Goal: Register for event/course

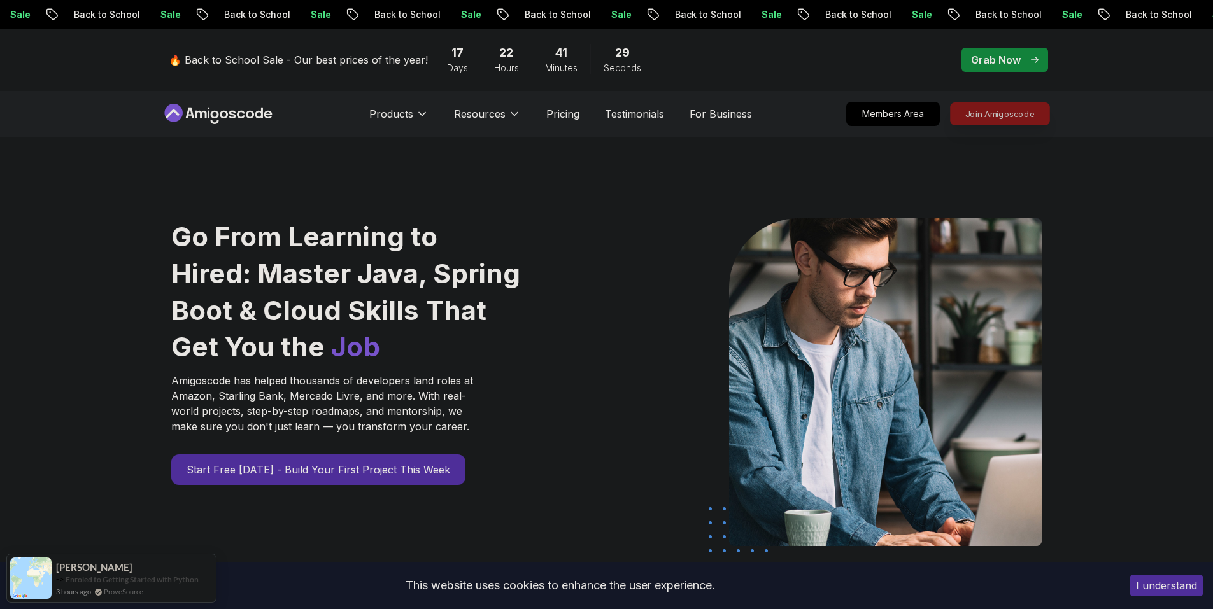
click at [1003, 118] on p "Join Amigoscode" at bounding box center [999, 114] width 99 height 22
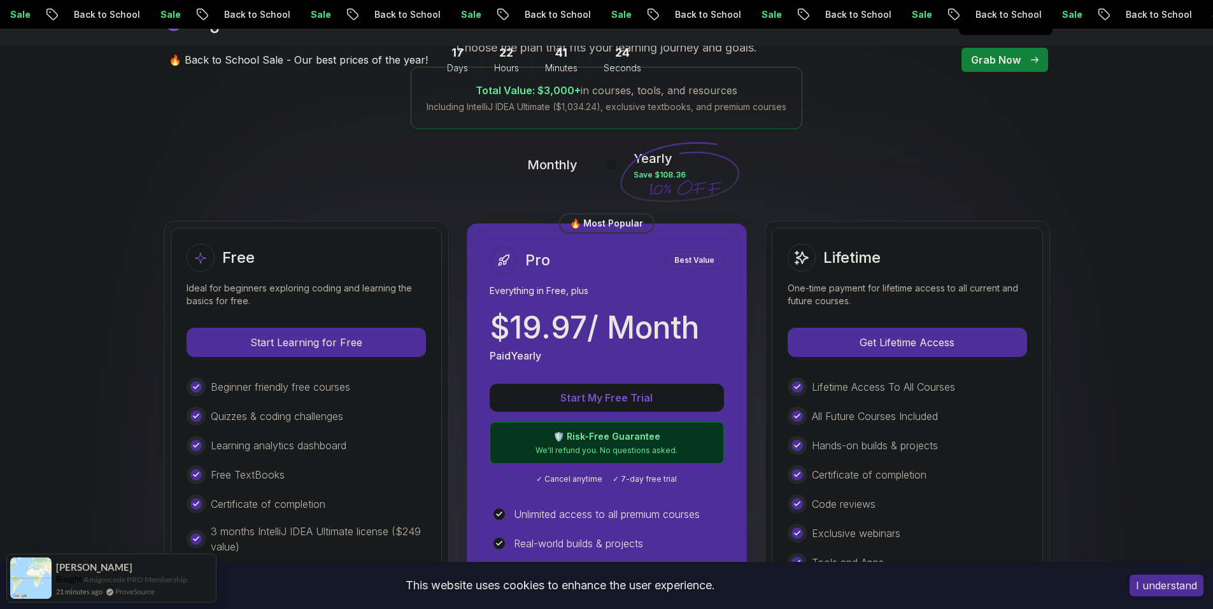
scroll to position [318, 0]
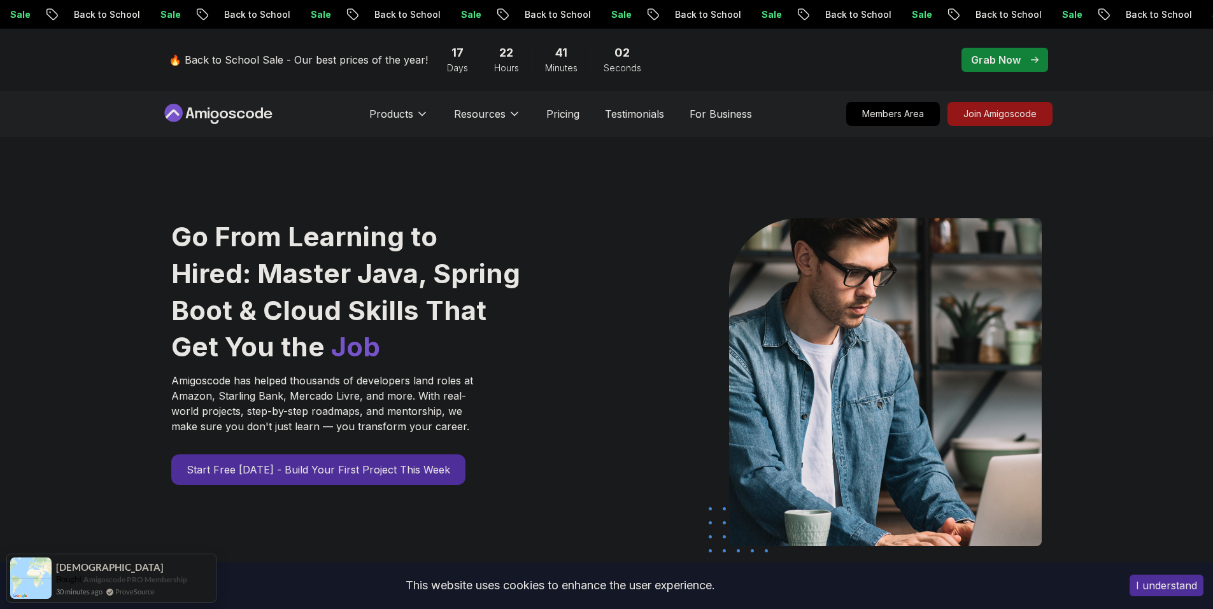
click at [975, 117] on p "Join Amigoscode" at bounding box center [999, 114] width 99 height 22
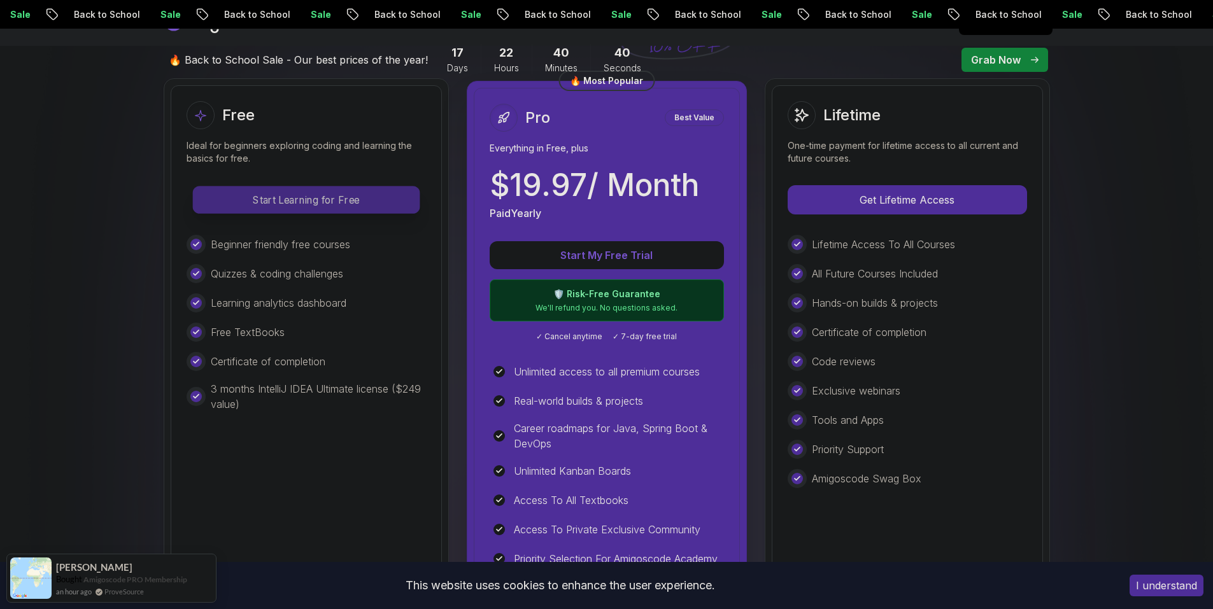
scroll to position [382, 0]
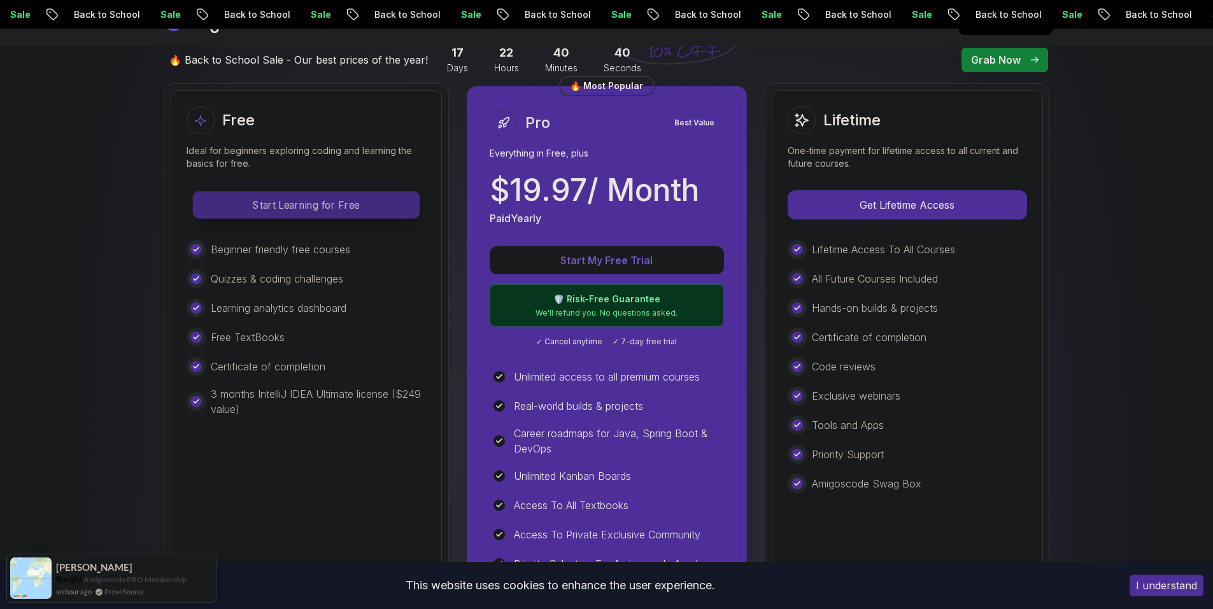
click at [342, 200] on p "Start Learning for Free" at bounding box center [306, 205] width 226 height 27
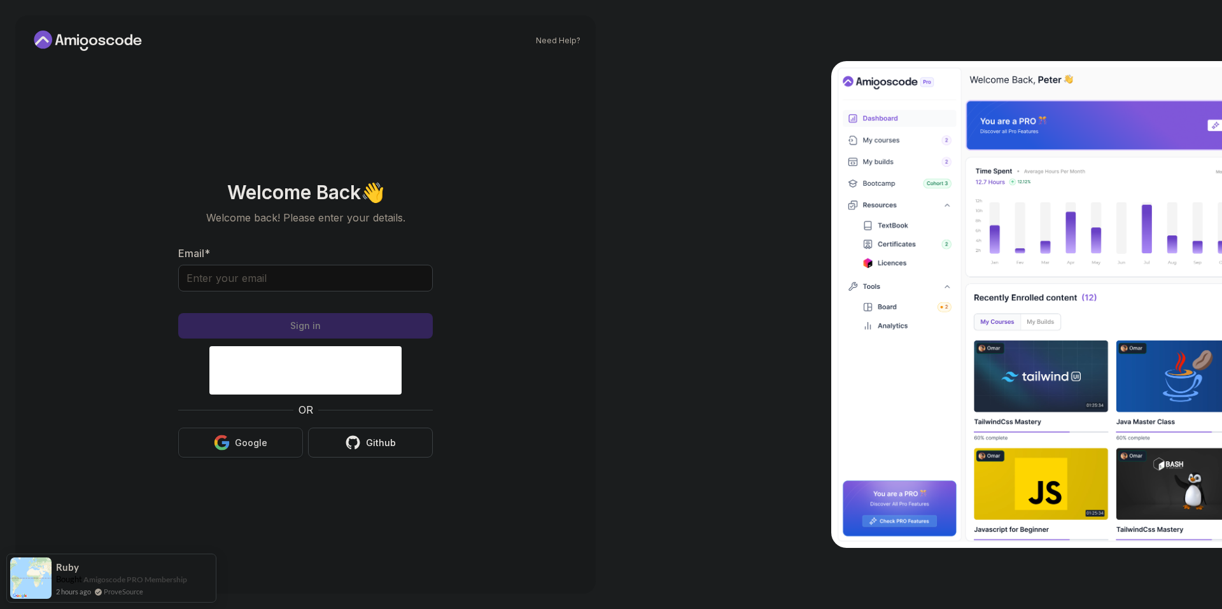
click at [251, 445] on div "Google" at bounding box center [251, 443] width 32 height 13
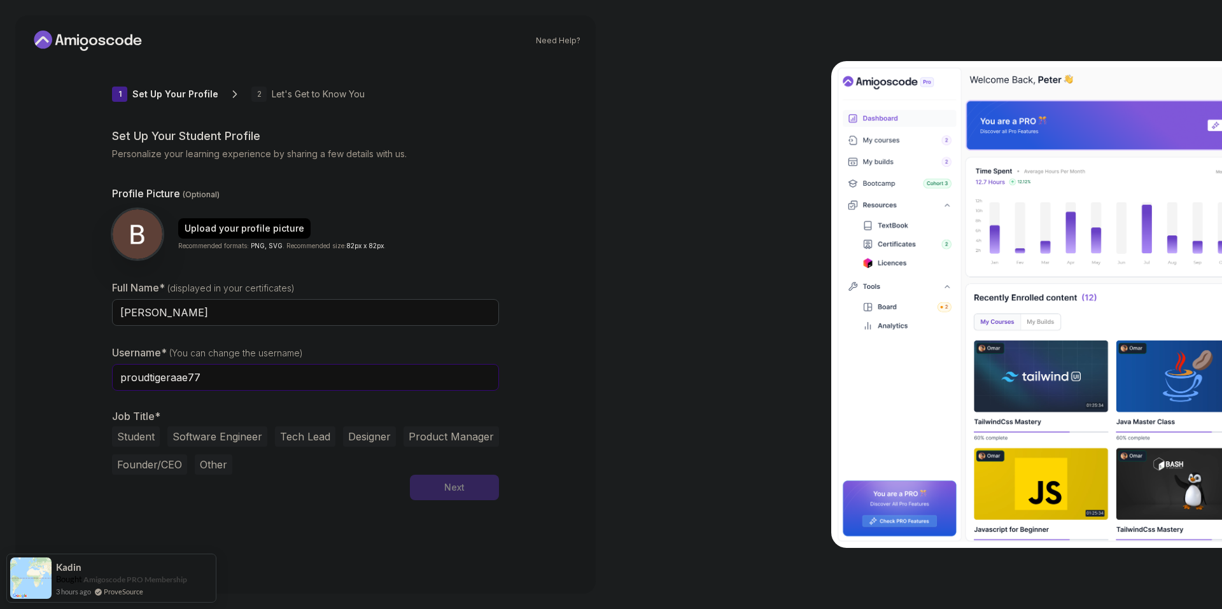
drag, startPoint x: 233, startPoint y: 385, endPoint x: 115, endPoint y: 329, distance: 130.7
click at [95, 354] on div "1 Set Up Your Profile 1 Set Up Your Profile 2 Let's Get to Know You Set Up Your…" at bounding box center [306, 320] width 428 height 518
click at [526, 211] on div "Need Help? 1 Set Up Your Profile 1 Set Up Your Profile 2 Let's Get to Know You …" at bounding box center [305, 304] width 581 height 579
click at [251, 376] on input "Brennan" at bounding box center [305, 377] width 387 height 27
type input "B"
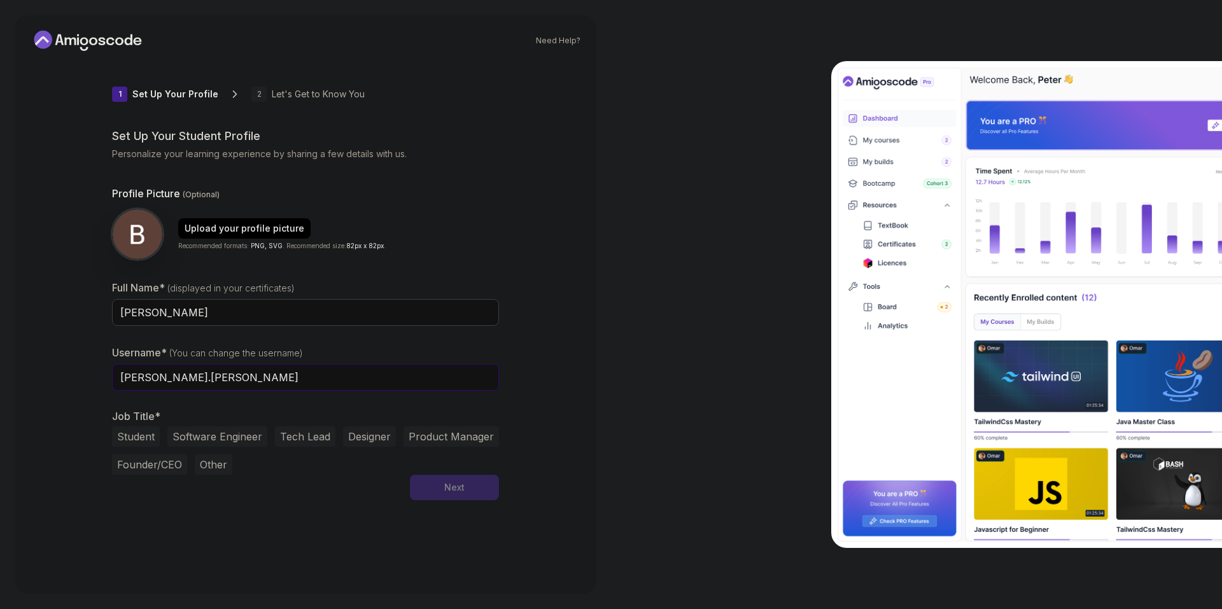
type input "[PERSON_NAME].[PERSON_NAME]"
click at [224, 470] on button "Other" at bounding box center [214, 465] width 38 height 20
click at [143, 436] on button "Student" at bounding box center [136, 437] width 48 height 20
click at [446, 494] on button "Next" at bounding box center [454, 487] width 89 height 25
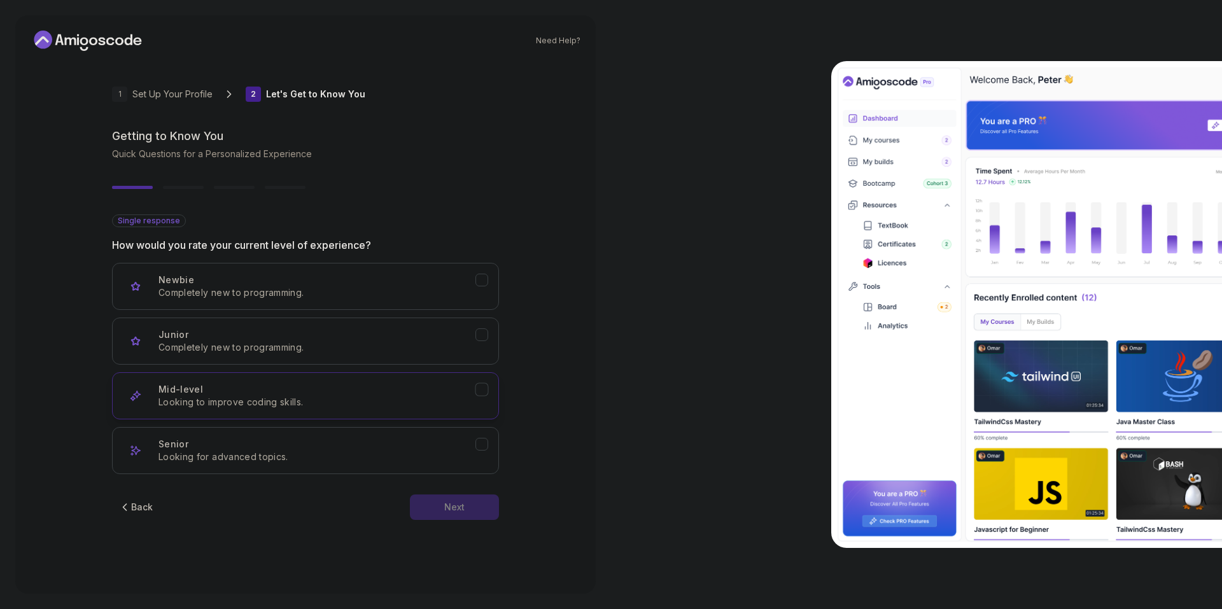
click at [455, 390] on div "Mid-level Looking to improve coding skills." at bounding box center [317, 395] width 317 height 25
click at [451, 442] on div "Senior Looking for advanced topics." at bounding box center [317, 450] width 317 height 25
click at [467, 390] on div "Mid-level Looking to improve coding skills." at bounding box center [317, 395] width 317 height 25
click at [453, 460] on p "Looking for advanced topics." at bounding box center [317, 457] width 317 height 13
click at [447, 505] on div "Next" at bounding box center [454, 507] width 20 height 13
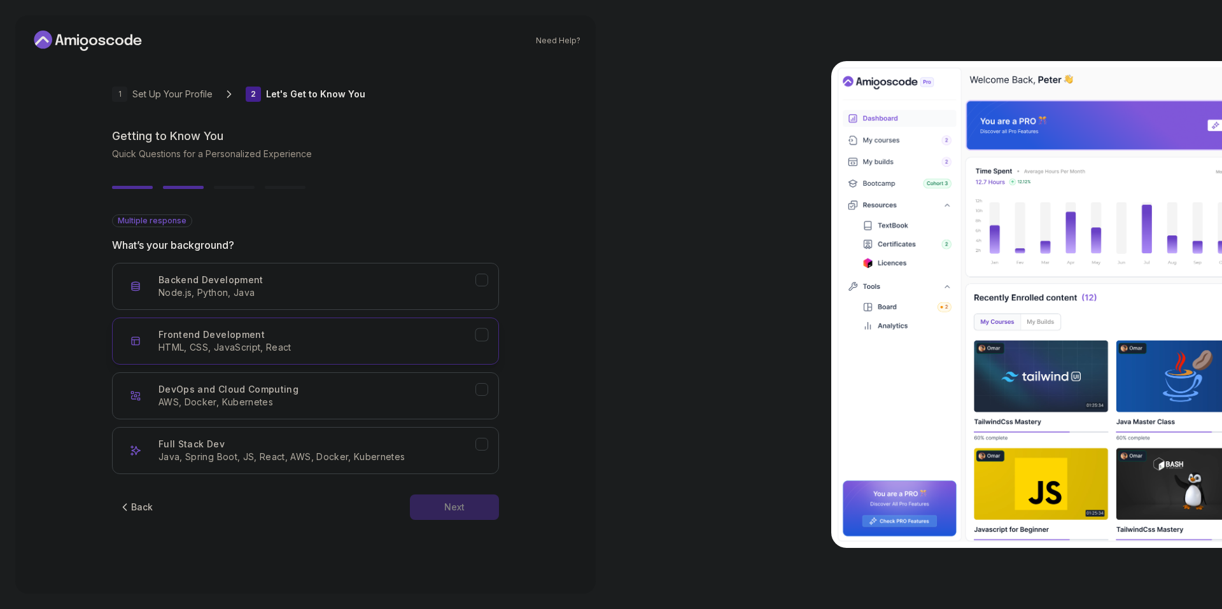
click at [464, 340] on div "Frontend Development HTML, CSS, JavaScript, React" at bounding box center [317, 340] width 317 height 25
click at [464, 398] on p "AWS, Docker, Kubernetes" at bounding box center [317, 402] width 317 height 13
click at [471, 267] on button "Backend Development Node.js, Python, Java" at bounding box center [305, 286] width 387 height 47
click at [420, 451] on p "Java, Spring Boot, JS, React, AWS, Docker, Kubernetes" at bounding box center [317, 457] width 317 height 13
click at [427, 503] on button "Next" at bounding box center [454, 507] width 89 height 25
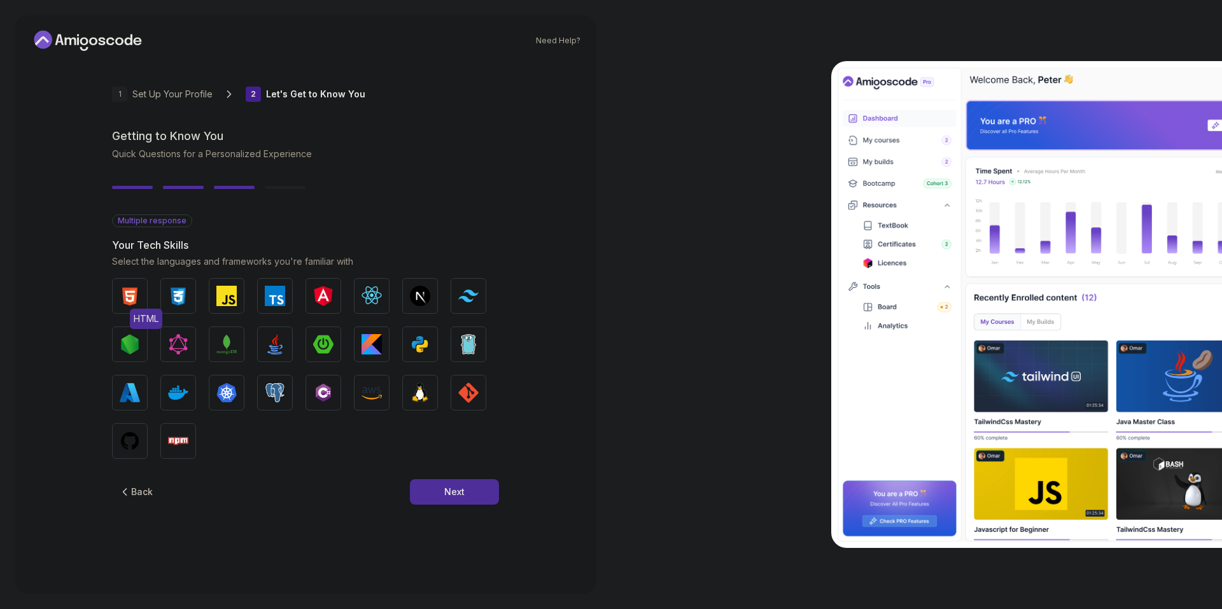
click at [144, 302] on button "HTML" at bounding box center [130, 296] width 36 height 36
click at [130, 302] on img "button" at bounding box center [130, 296] width 20 height 20
click at [177, 302] on img "button" at bounding box center [178, 296] width 20 height 20
click at [235, 305] on img "button" at bounding box center [226, 296] width 20 height 20
click at [277, 300] on img "button" at bounding box center [275, 296] width 20 height 20
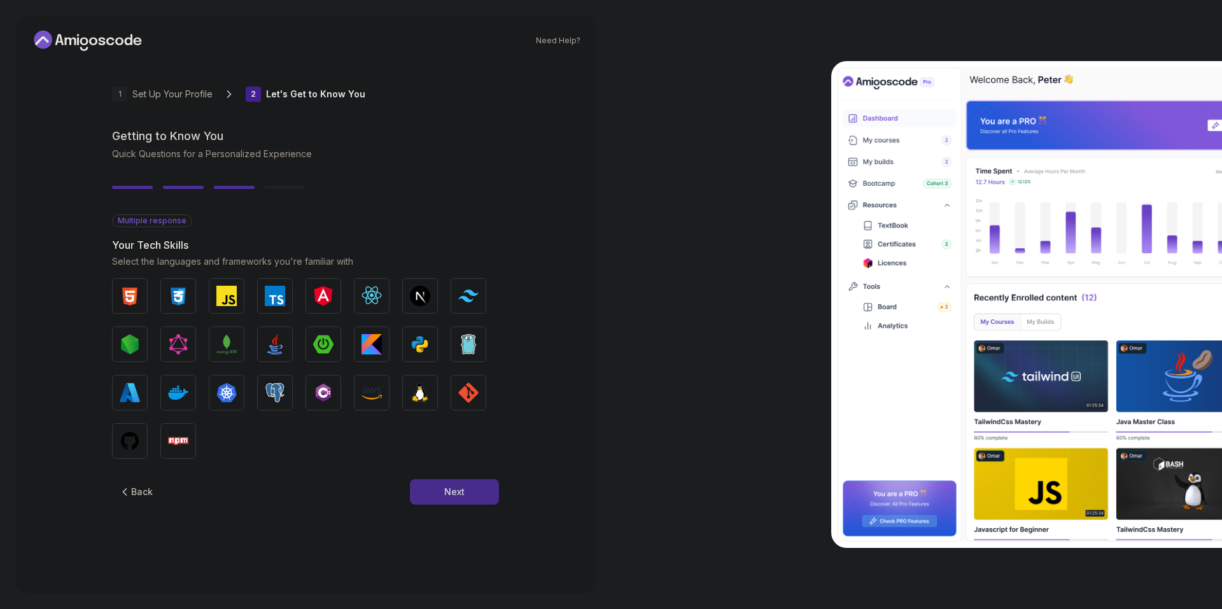
click at [465, 494] on button "Next" at bounding box center [454, 491] width 89 height 25
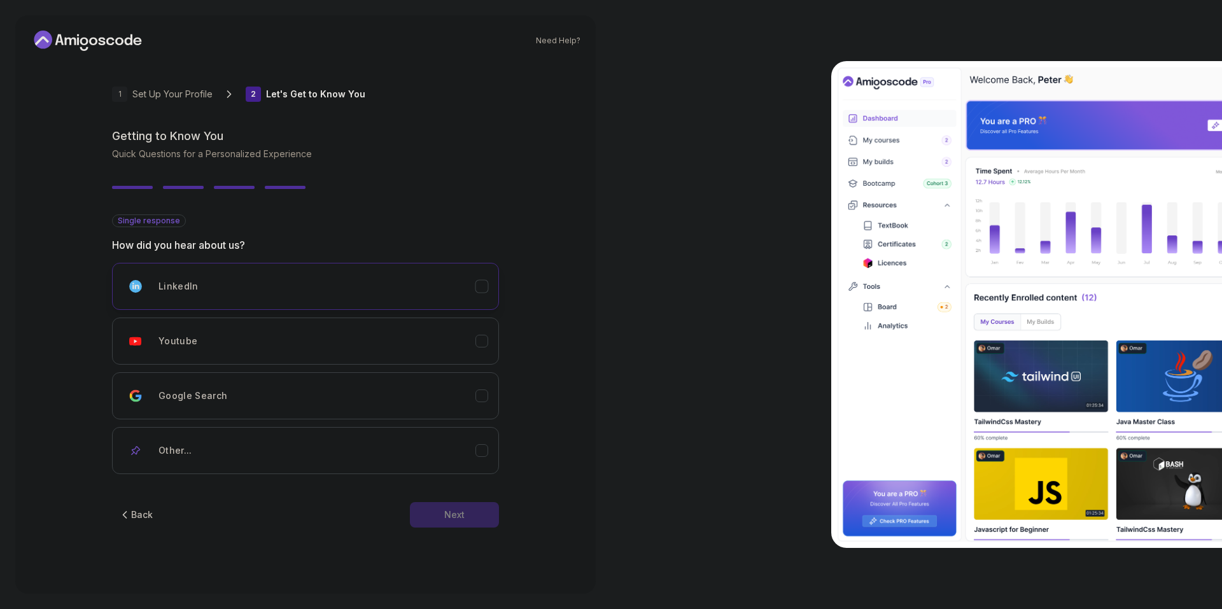
click at [491, 293] on button "LinkedIn" at bounding box center [305, 286] width 387 height 47
click at [474, 523] on button "Next" at bounding box center [454, 514] width 89 height 25
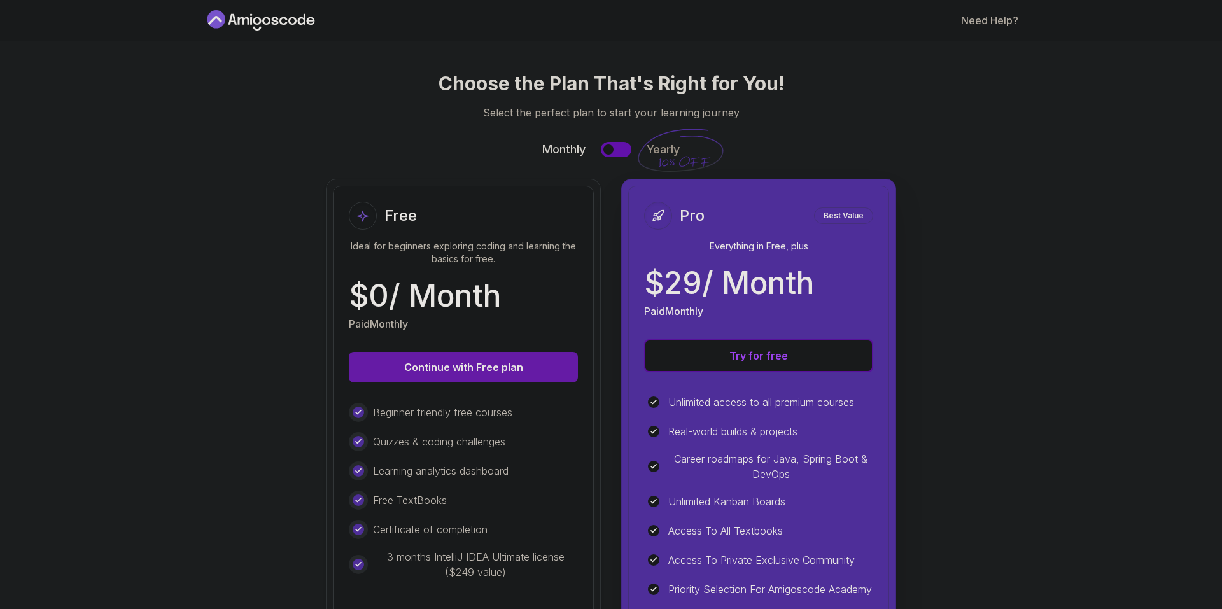
click at [529, 363] on button "Continue with Free plan" at bounding box center [463, 367] width 229 height 31
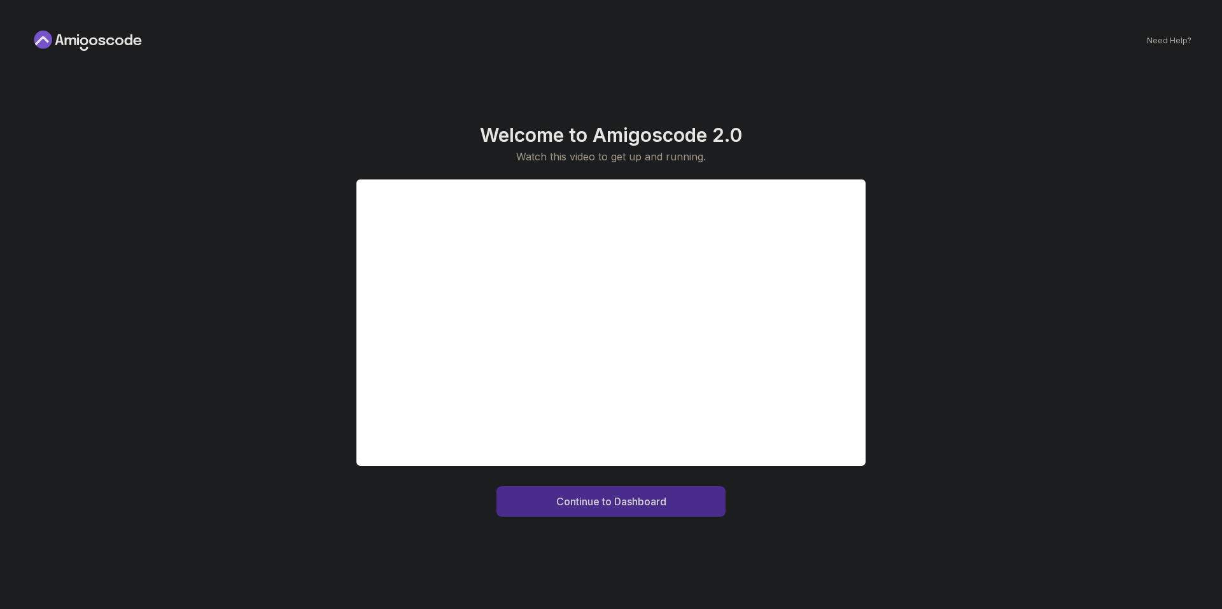
click at [591, 503] on div "Continue to Dashboard" at bounding box center [611, 501] width 110 height 15
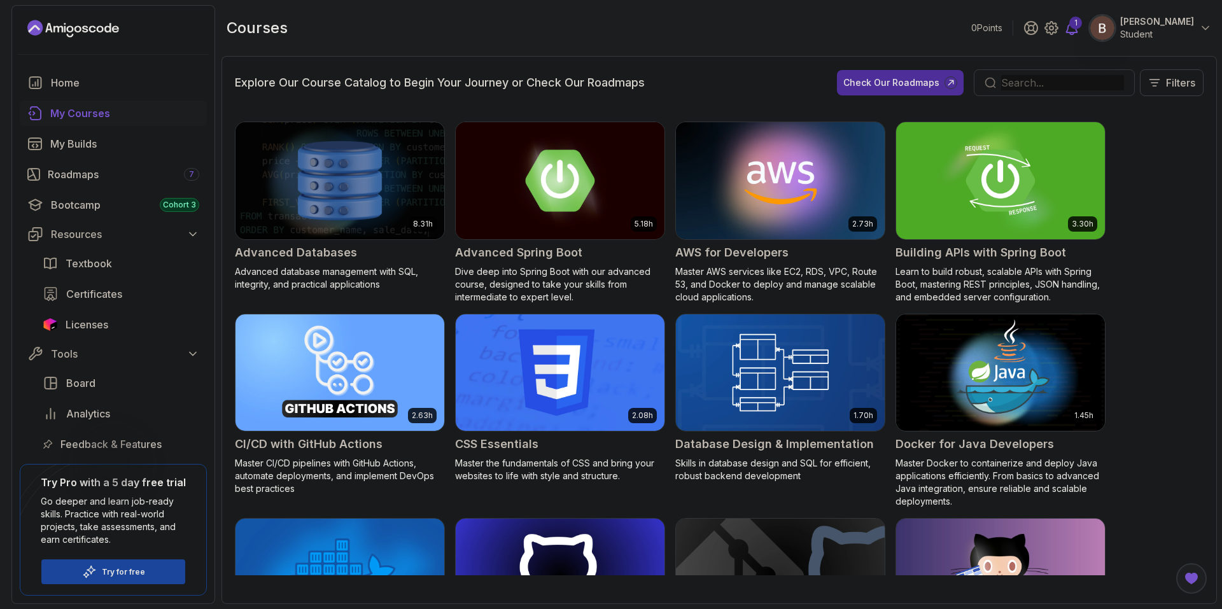
click at [1079, 28] on icon at bounding box center [1071, 27] width 15 height 15
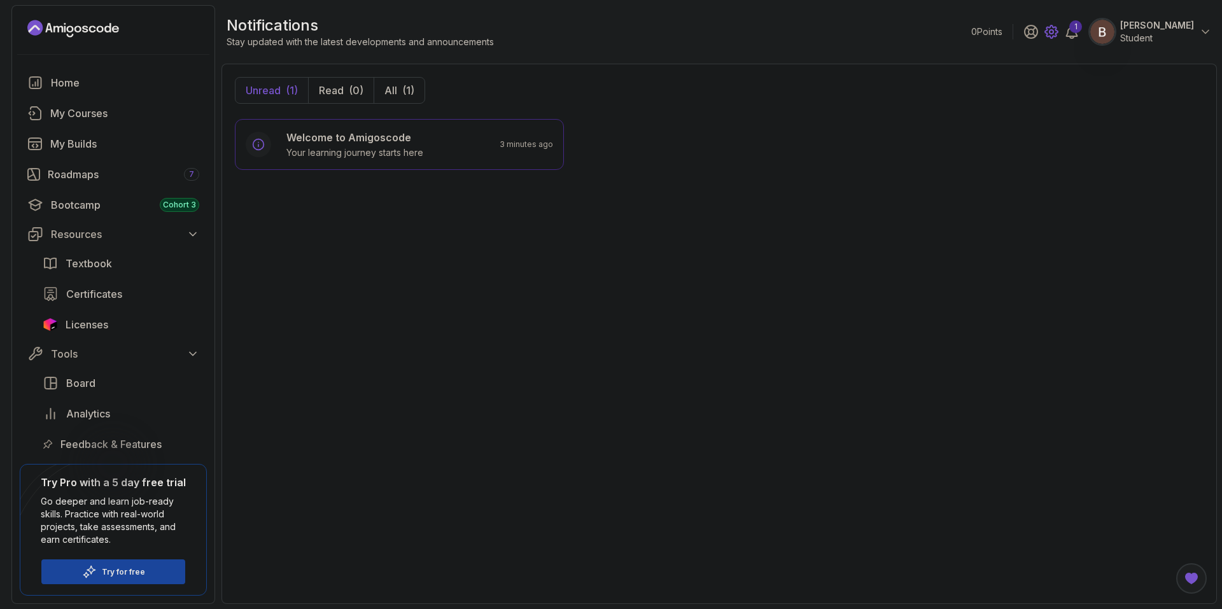
click at [1059, 35] on icon at bounding box center [1051, 31] width 15 height 15
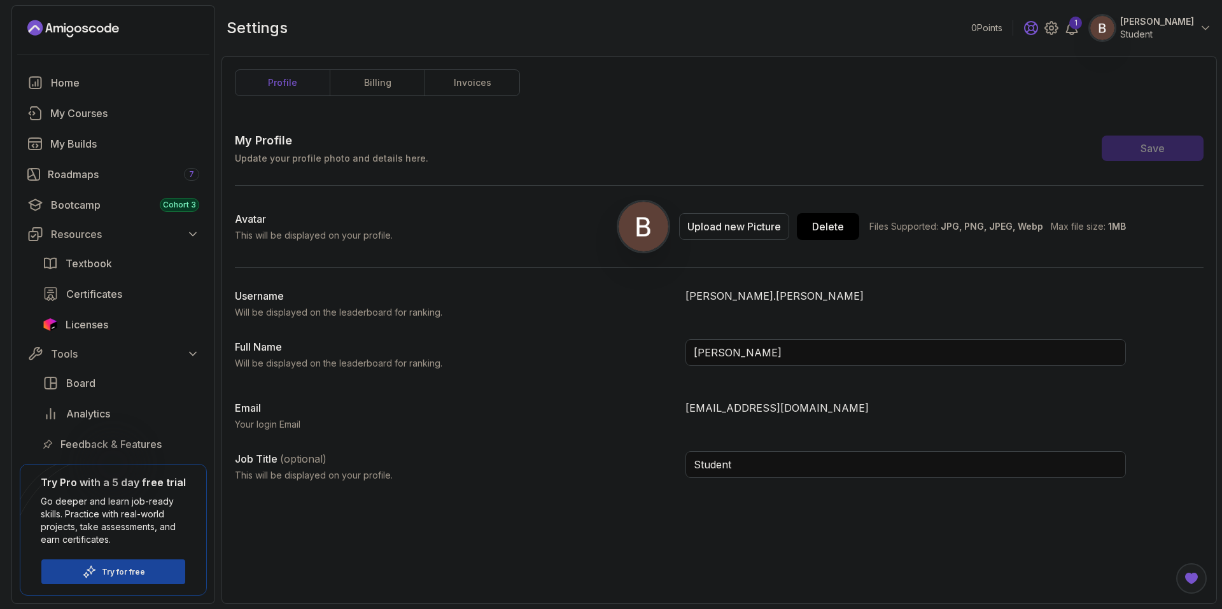
click at [1034, 31] on icon at bounding box center [1031, 27] width 15 height 15
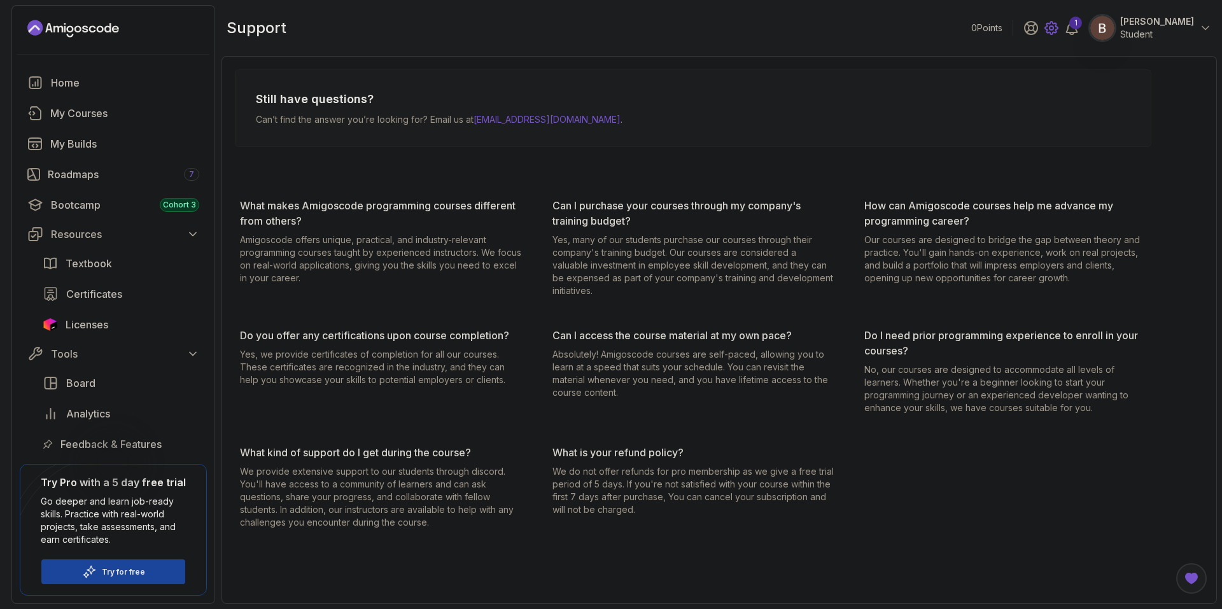
click at [1059, 29] on icon at bounding box center [1051, 27] width 15 height 15
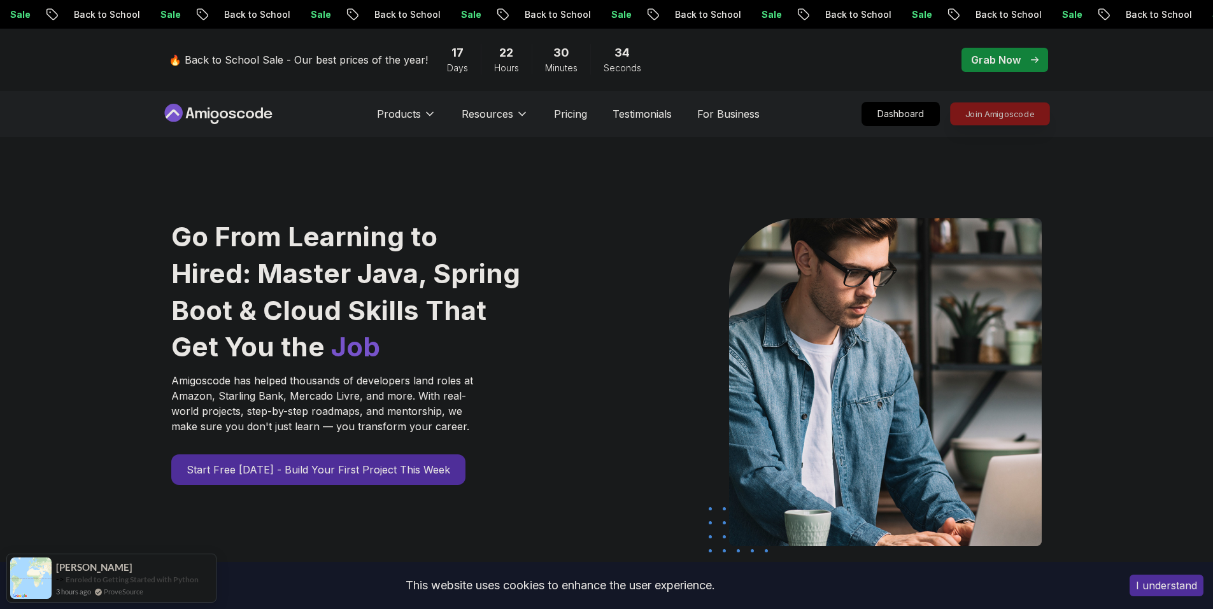
click at [1012, 115] on p "Join Amigoscode" at bounding box center [999, 114] width 99 height 22
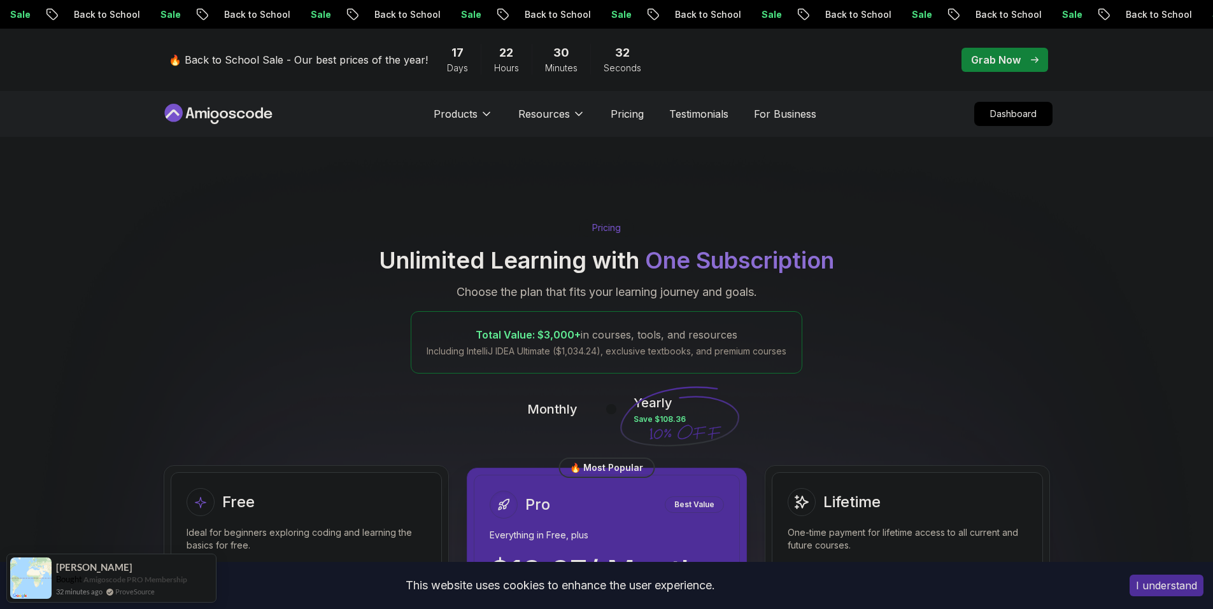
scroll to position [127, 0]
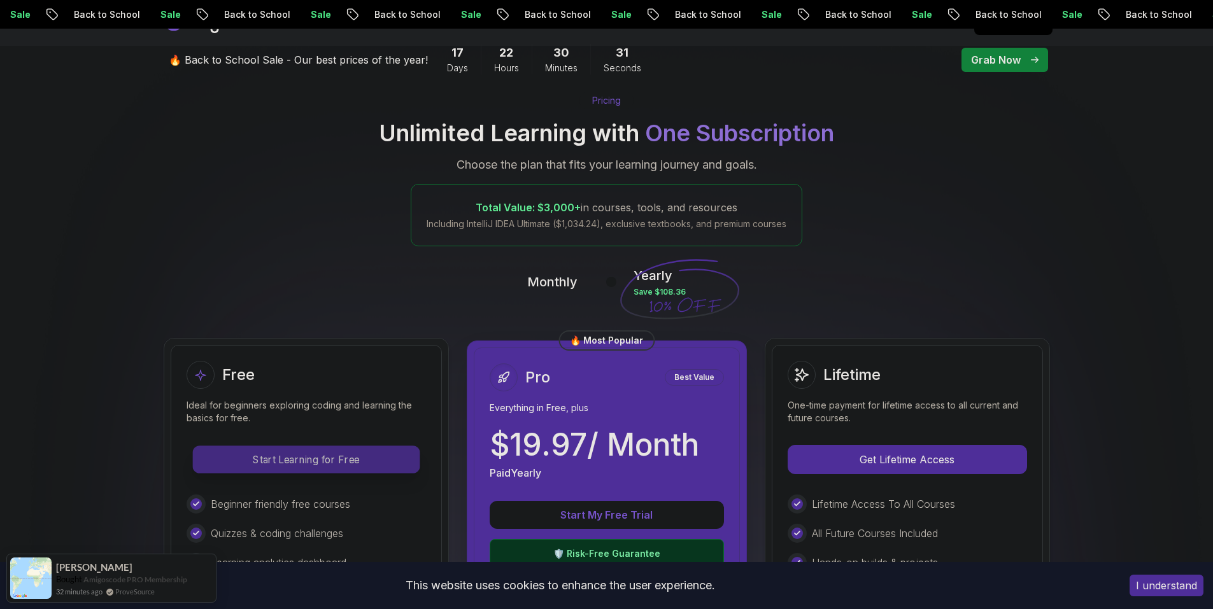
click at [384, 455] on p "Start Learning for Free" at bounding box center [306, 459] width 226 height 27
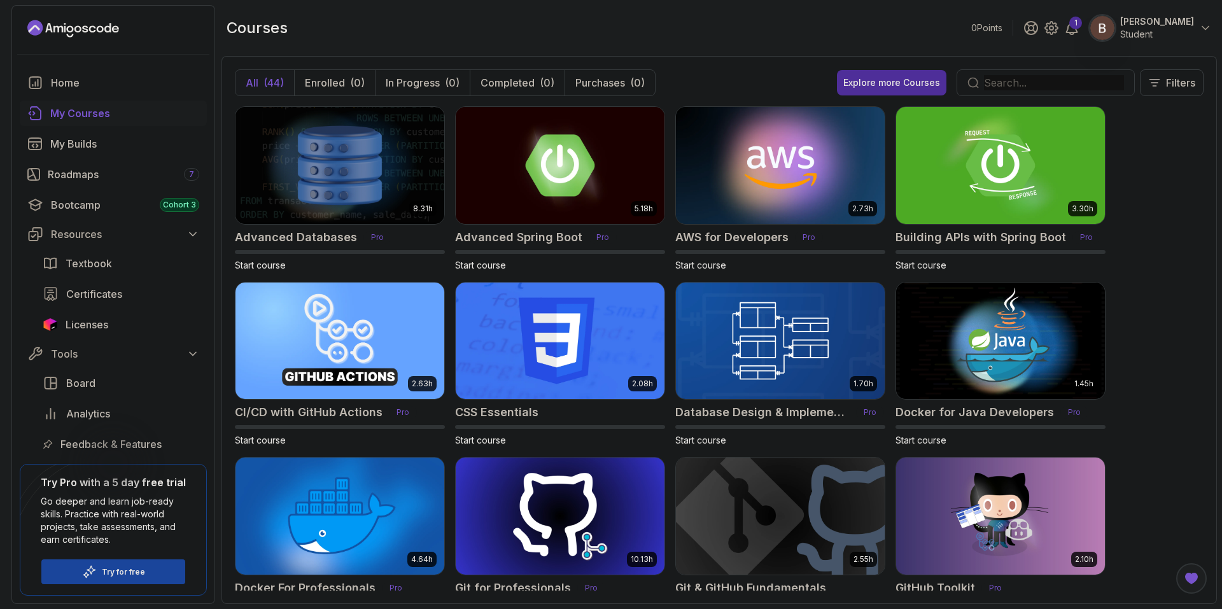
click at [1150, 32] on p "Student" at bounding box center [1157, 34] width 74 height 13
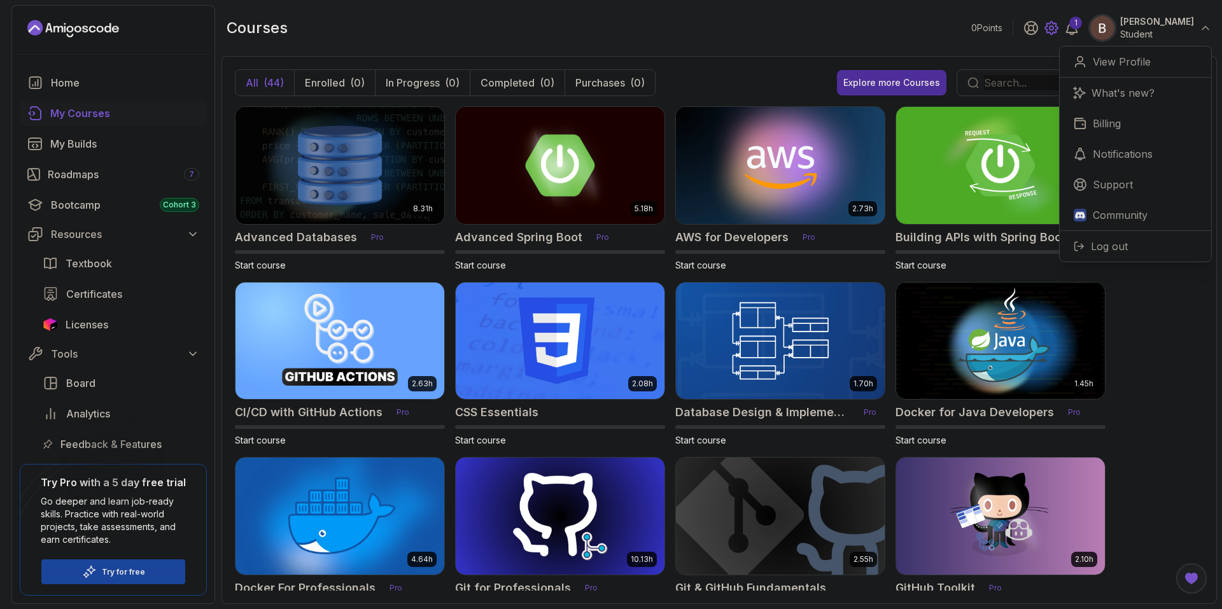
click at [1052, 32] on icon at bounding box center [1051, 27] width 15 height 15
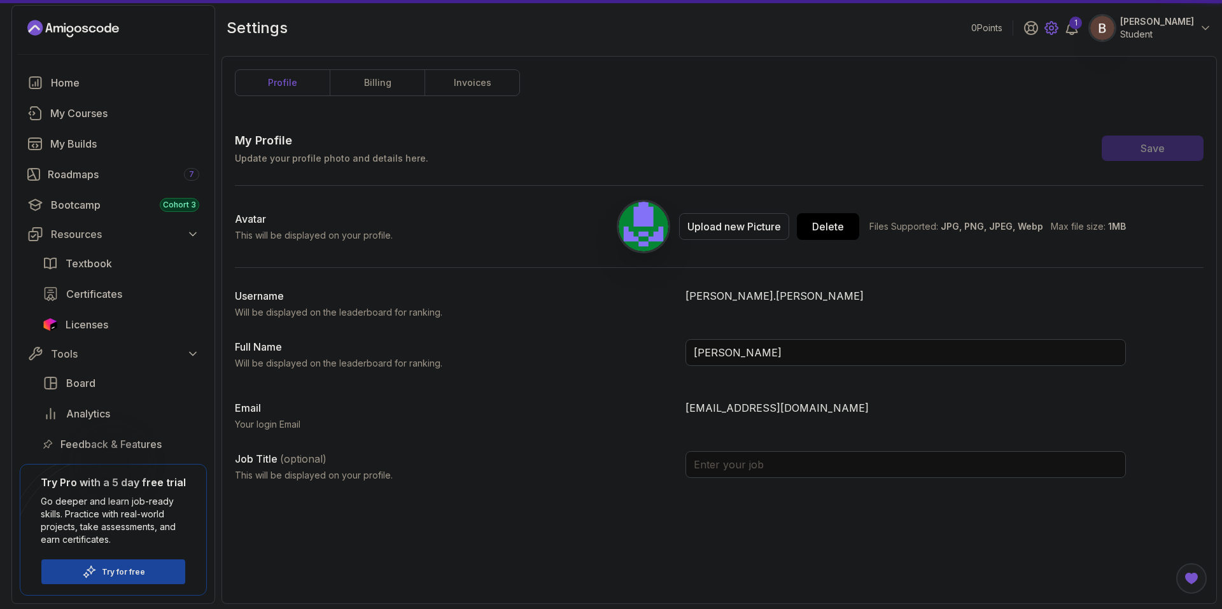
type input "Student"
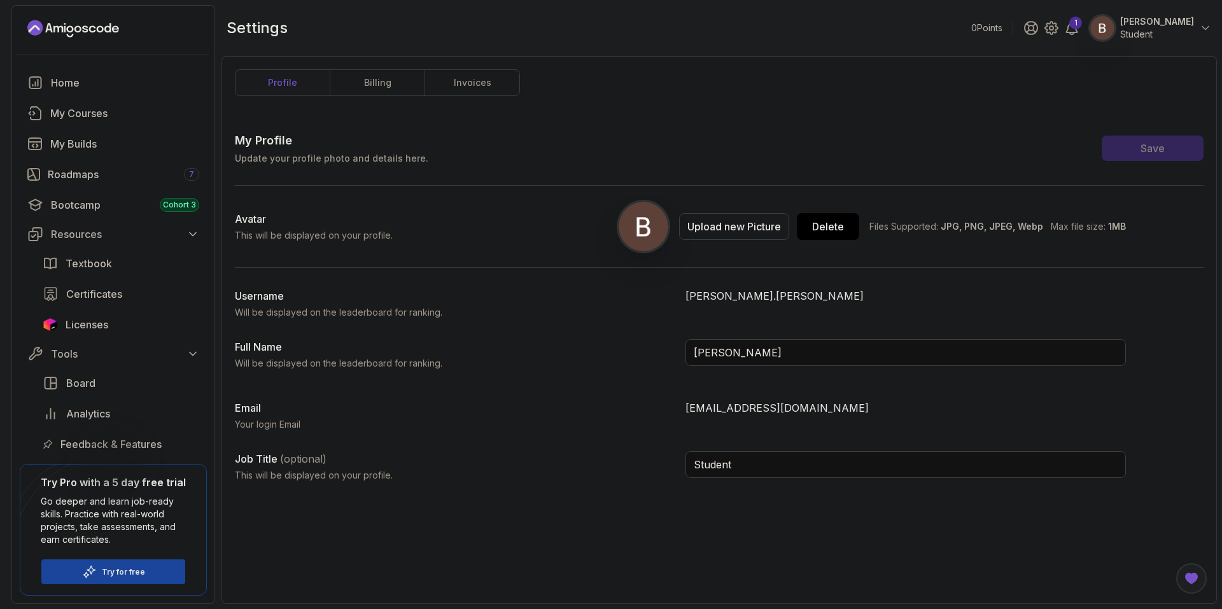
click at [268, 132] on h3 "My Profile" at bounding box center [332, 141] width 194 height 18
click at [66, 117] on div "My Courses" at bounding box center [124, 113] width 149 height 15
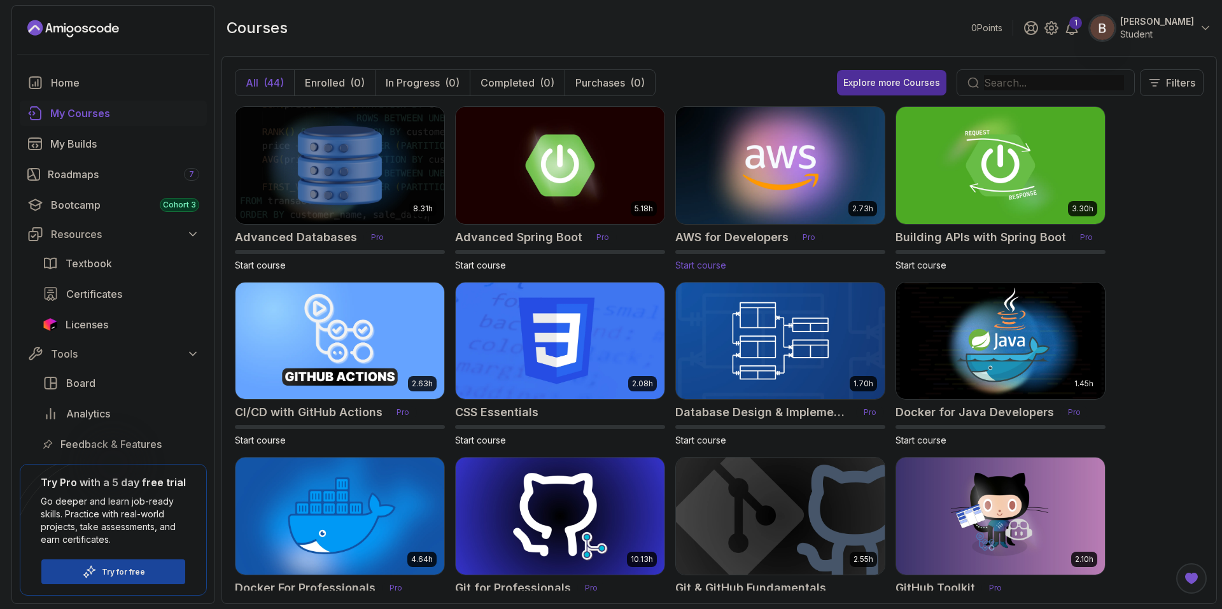
click at [794, 195] on img at bounding box center [780, 165] width 219 height 123
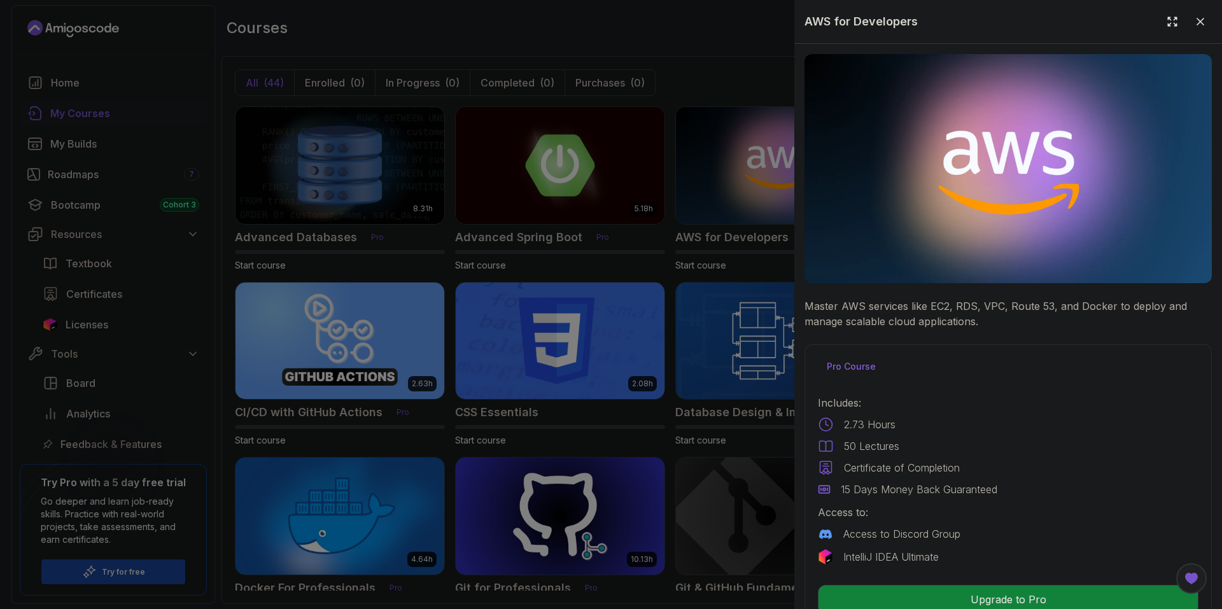
click at [1008, 226] on img at bounding box center [1008, 168] width 407 height 229
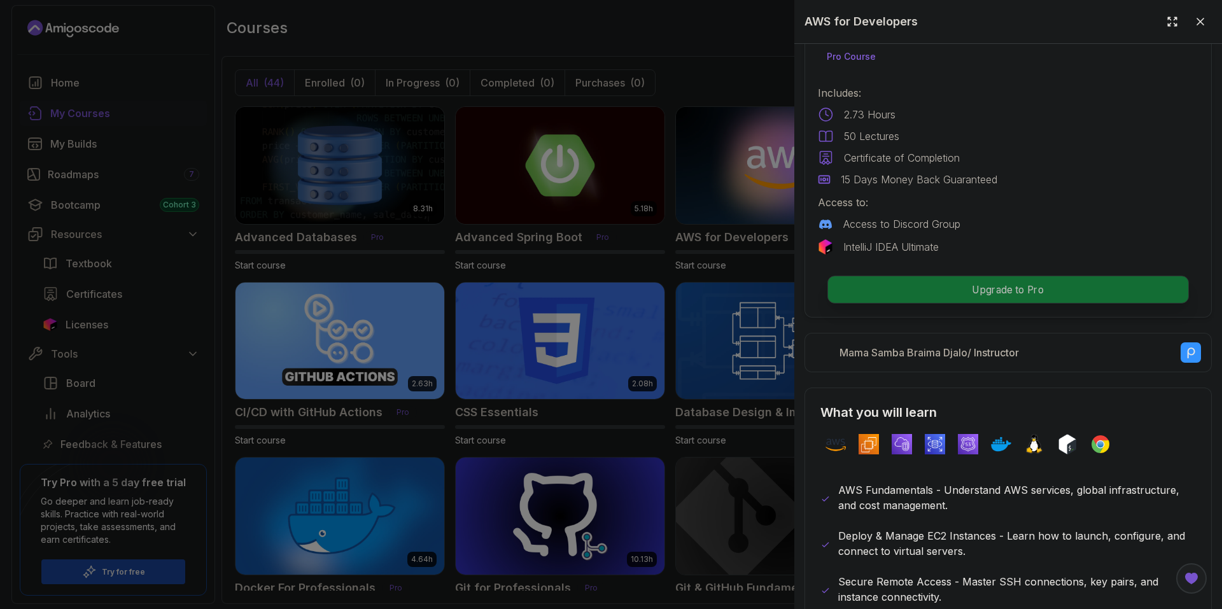
scroll to position [255, 0]
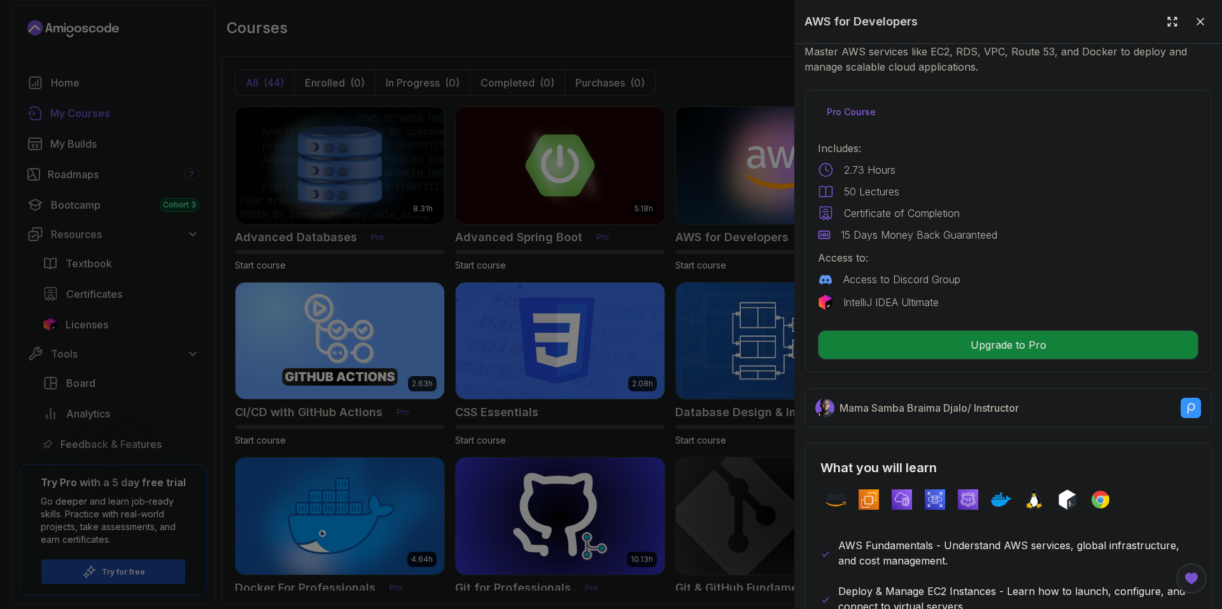
click at [560, 188] on div at bounding box center [611, 304] width 1222 height 609
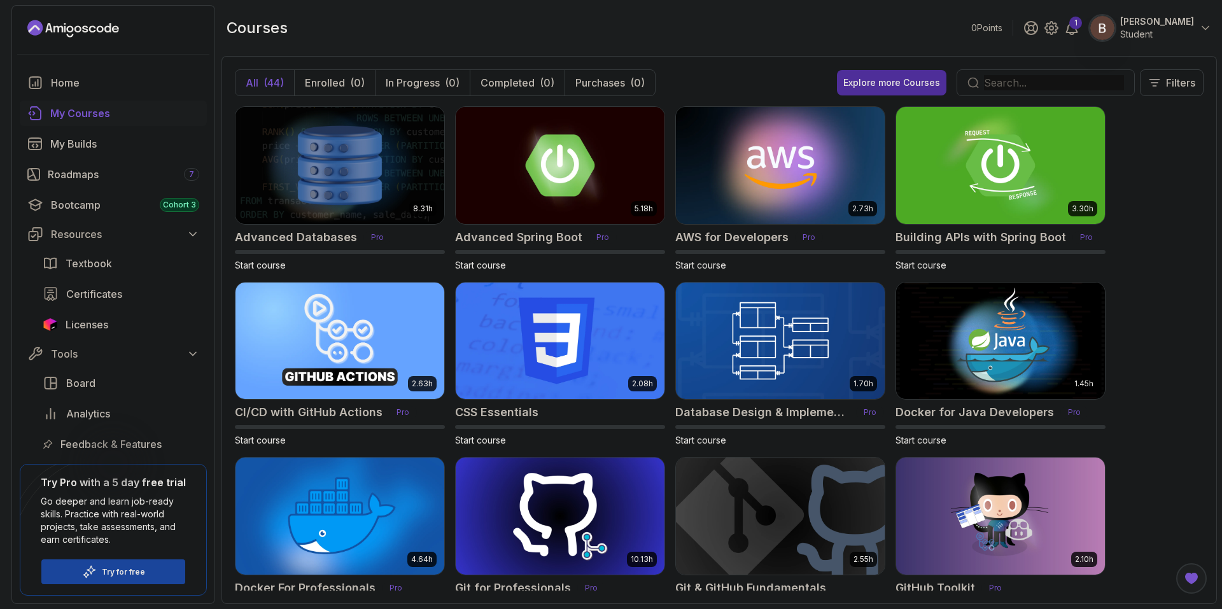
click at [560, 188] on img at bounding box center [560, 165] width 209 height 117
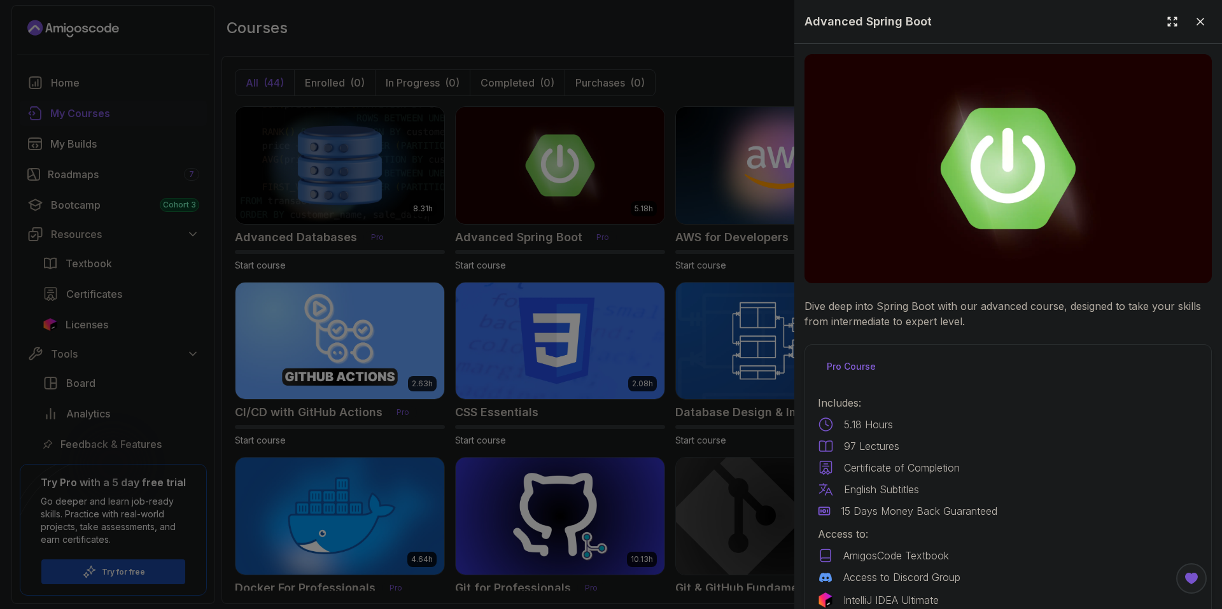
click at [568, 188] on div at bounding box center [611, 304] width 1222 height 609
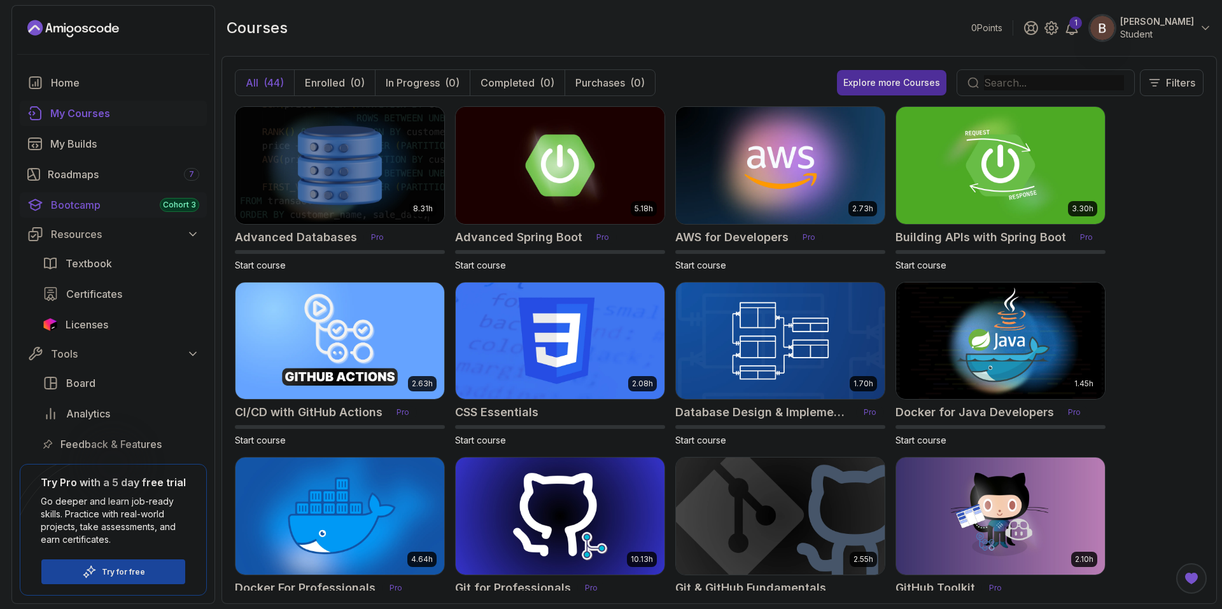
click at [88, 213] on link "Bootcamp Cohort 3" at bounding box center [113, 204] width 187 height 25
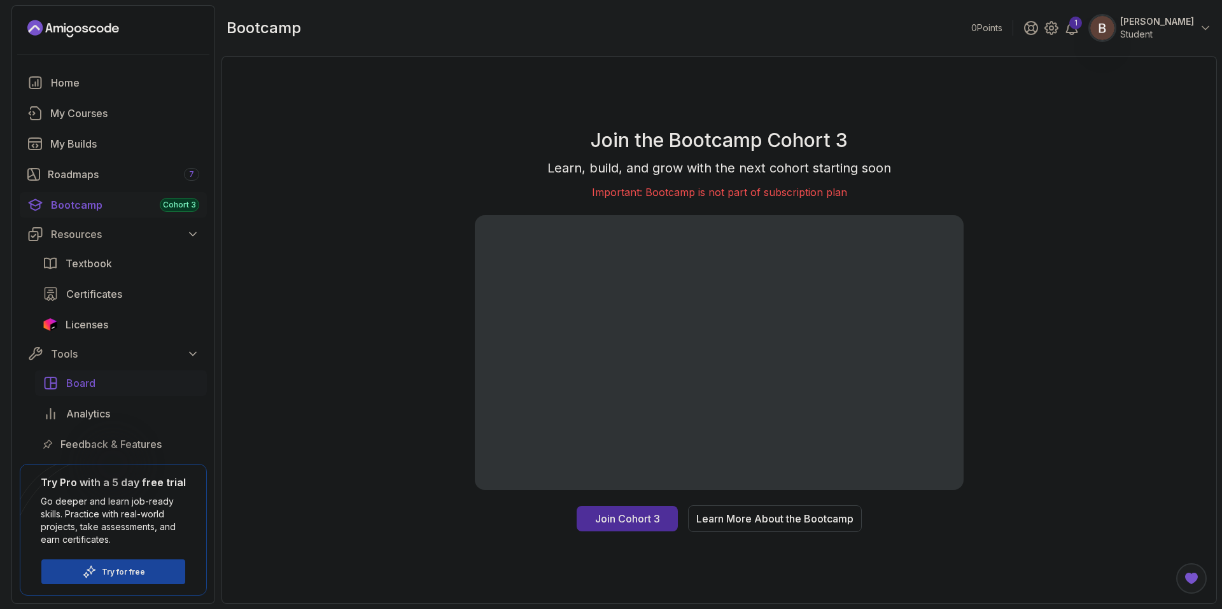
click at [81, 384] on span "Board" at bounding box center [80, 383] width 29 height 15
